Goal: Task Accomplishment & Management: Manage account settings

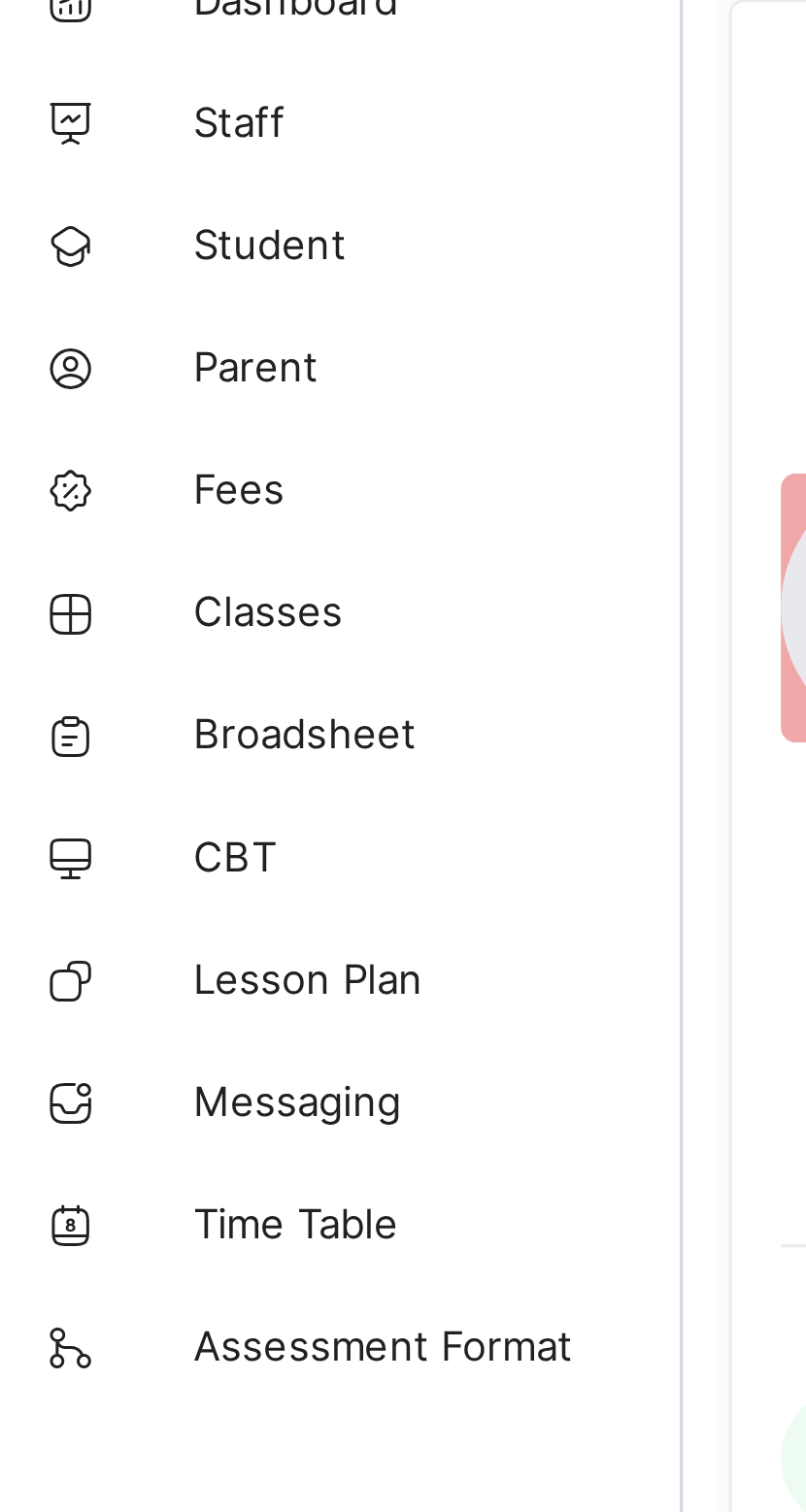
click at [107, 234] on span "Parent" at bounding box center [155, 233] width 155 height 16
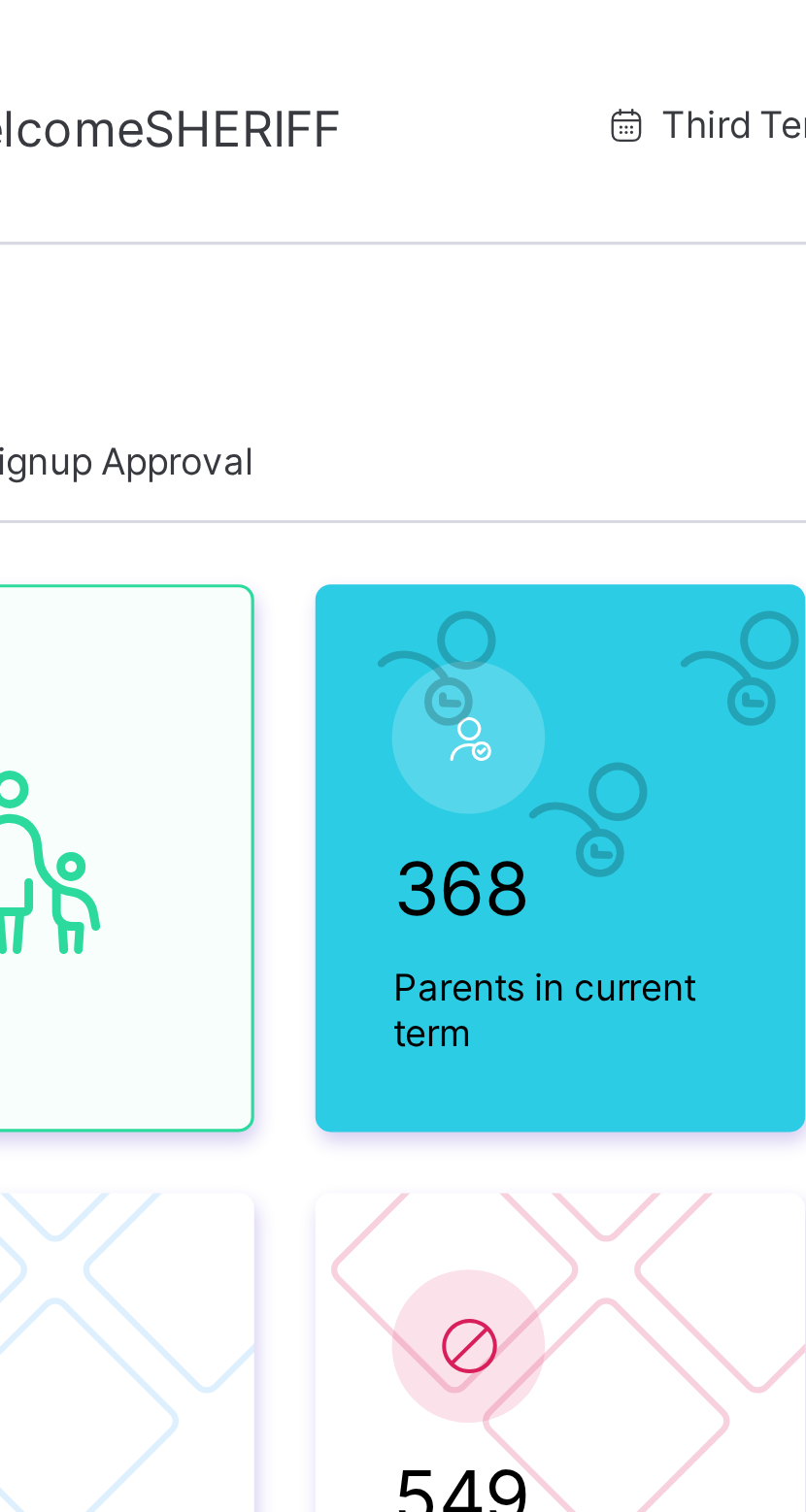
click at [412, 150] on span "Signup Approval" at bounding box center [377, 145] width 89 height 15
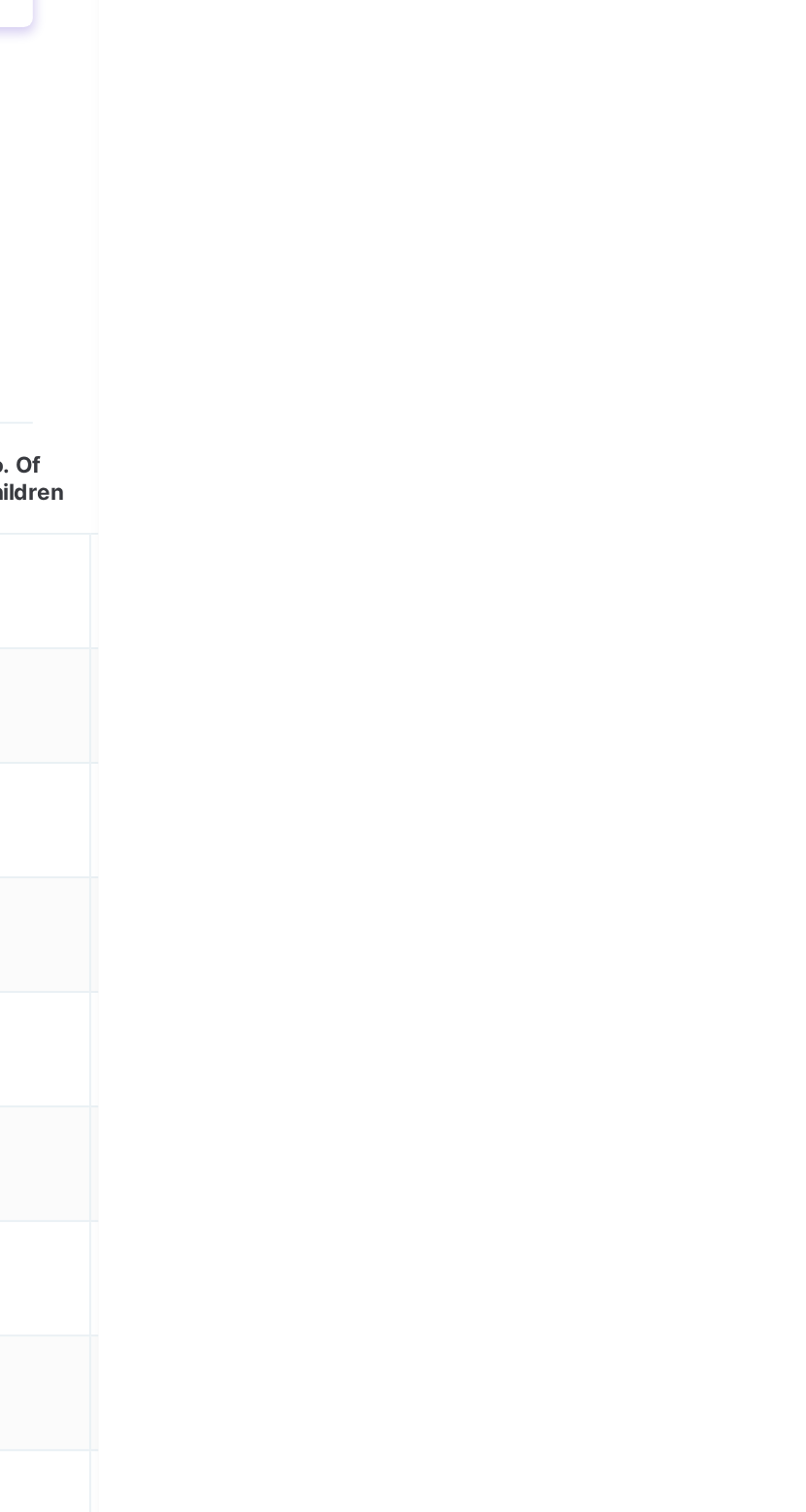
click at [777, 68] on div "Approve" at bounding box center [735, 60] width 82 height 31
click at [777, 51] on div "Approve" at bounding box center [735, 60] width 82 height 31
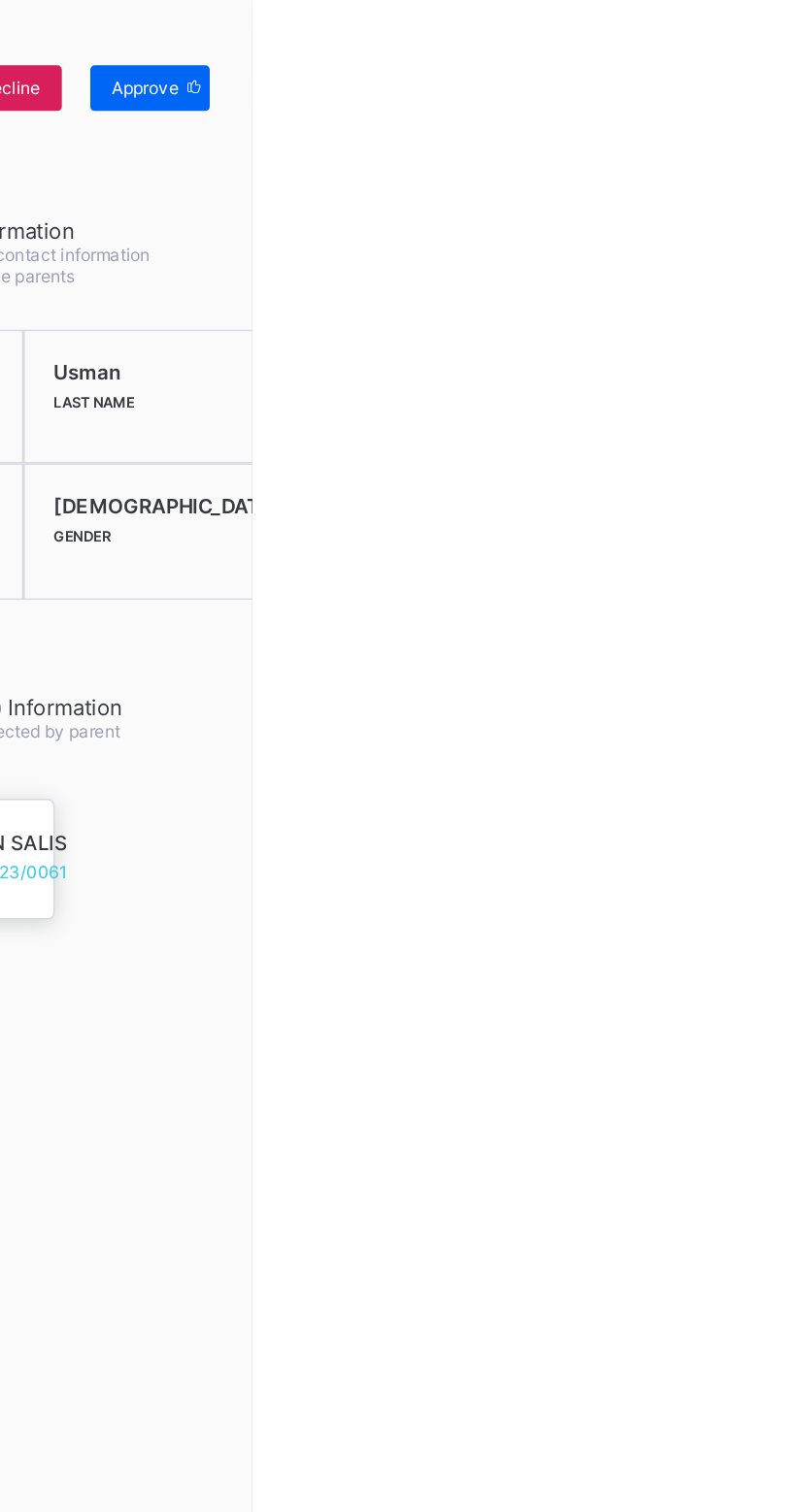
click at [755, 64] on span "Approve" at bounding box center [732, 59] width 45 height 15
